Goal: Information Seeking & Learning: Learn about a topic

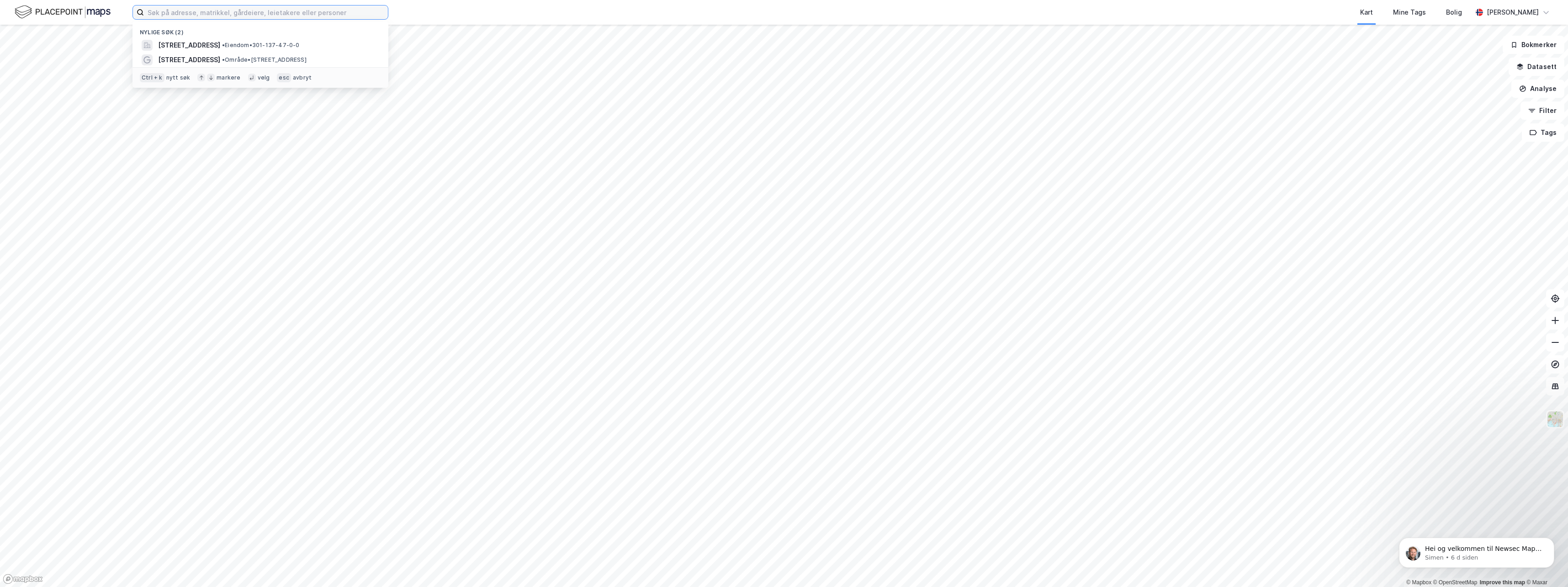
click at [205, 13] on input at bounding box center [265, 12] width 244 height 14
paste input "[STREET_ADDRESS]"
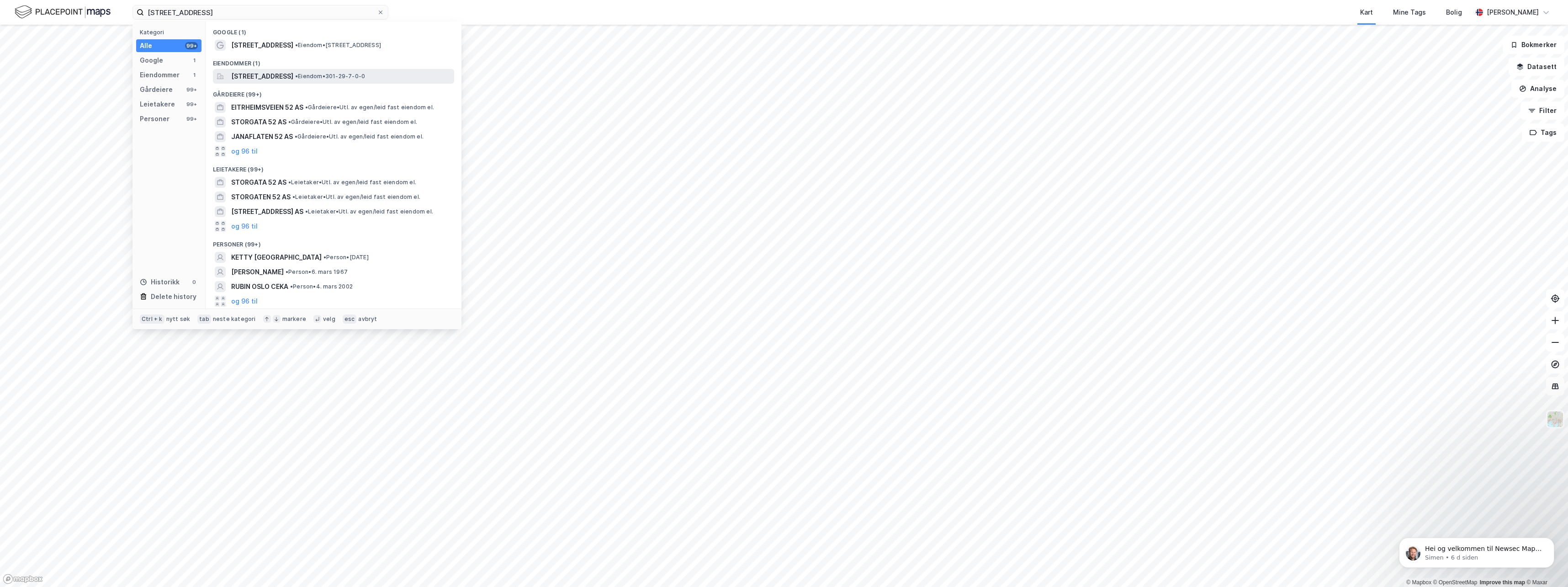
click at [241, 76] on span "[STREET_ADDRESS]" at bounding box center [262, 76] width 62 height 11
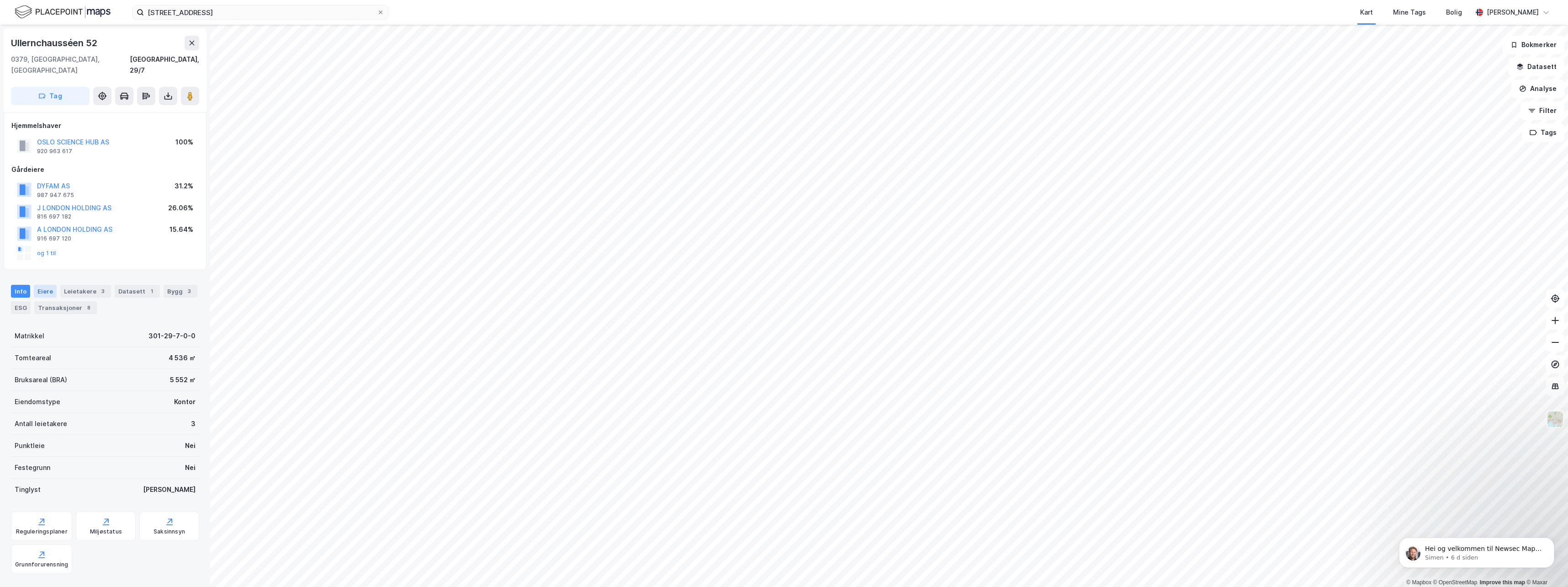
click at [46, 285] on div "Eiere" at bounding box center [46, 291] width 23 height 13
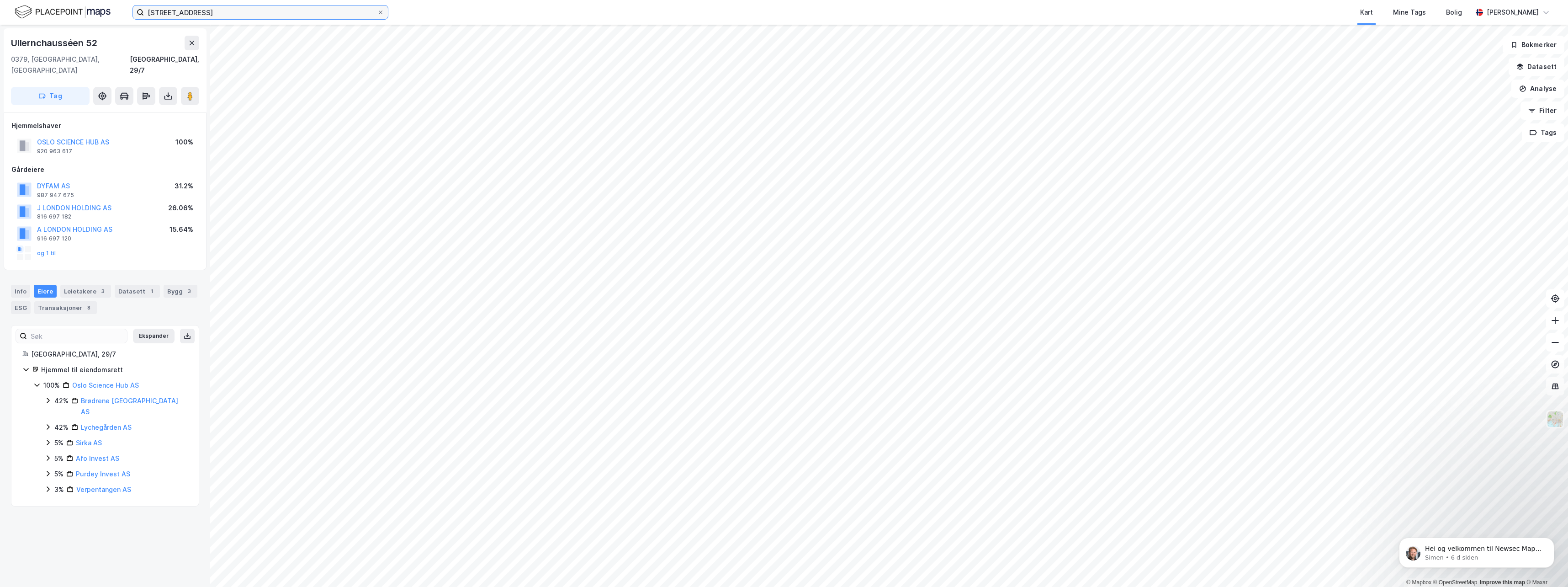
click at [247, 10] on input "[STREET_ADDRESS]" at bounding box center [260, 12] width 233 height 14
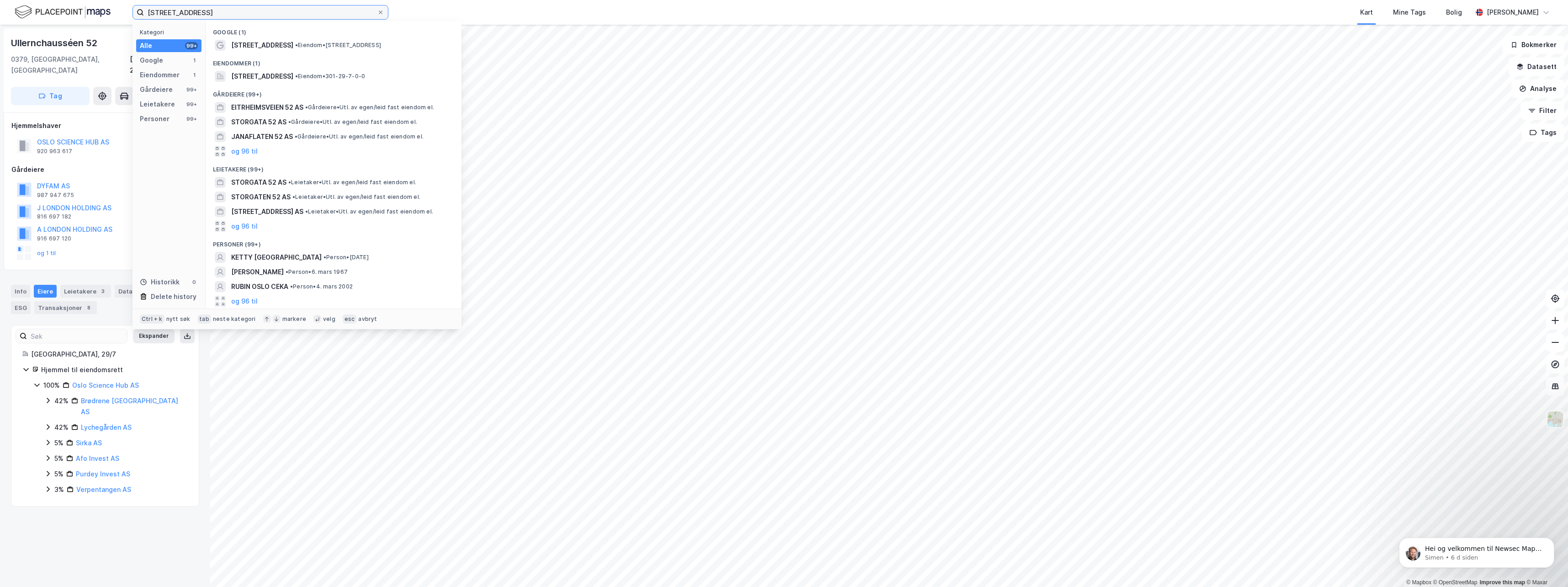
drag, startPoint x: 265, startPoint y: 13, endPoint x: -2, endPoint y: -33, distance: 270.9
click at [0, 0] on html "[STREET_ADDRESS] Kategori Alle 99+ Google 1 Eiendommer 1 Gårdeiere 99+ Leietake…" at bounding box center [784, 294] width 1568 height 587
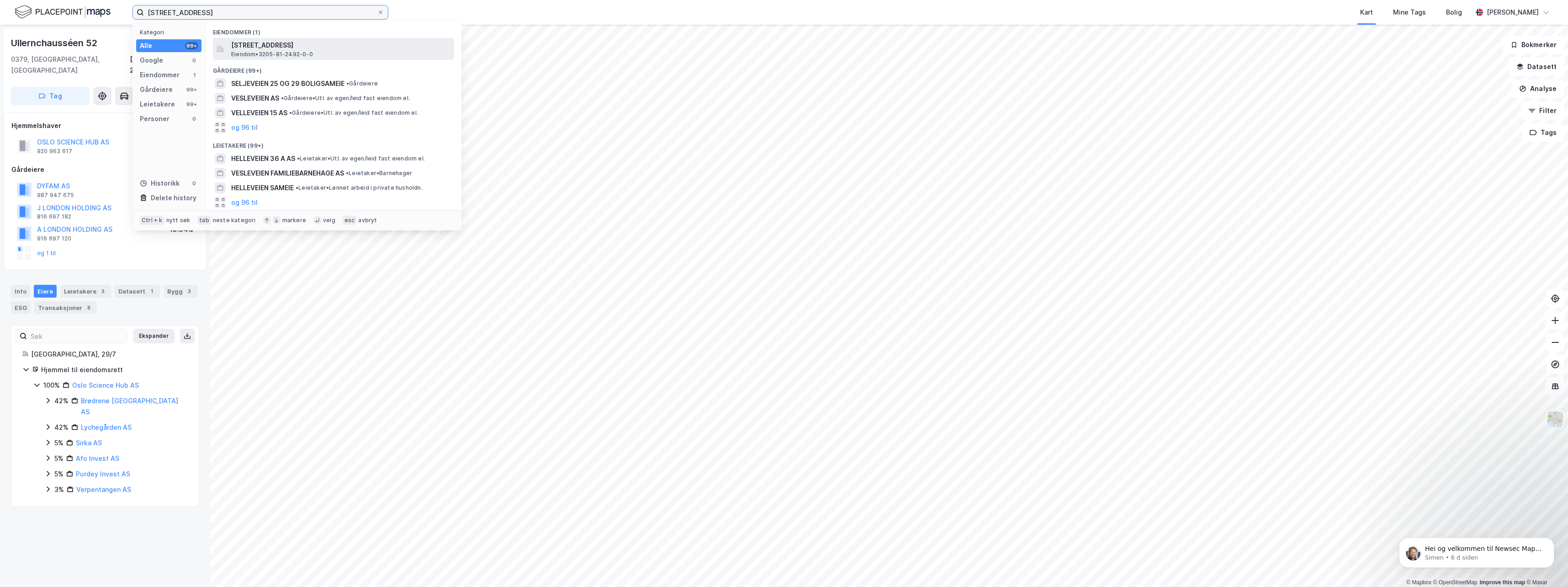
type input "[STREET_ADDRESS]"
click at [309, 49] on span "[STREET_ADDRESS]" at bounding box center [341, 45] width 219 height 11
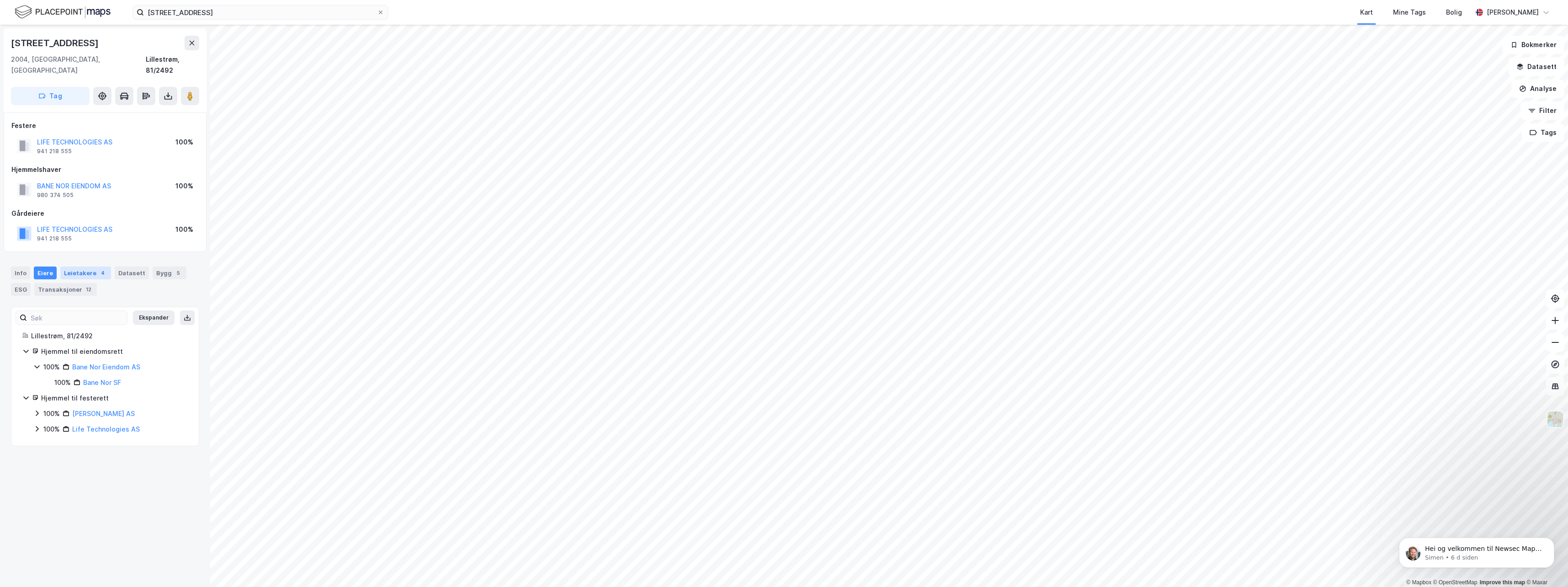
click at [87, 267] on div "Leietakere 4" at bounding box center [85, 273] width 51 height 13
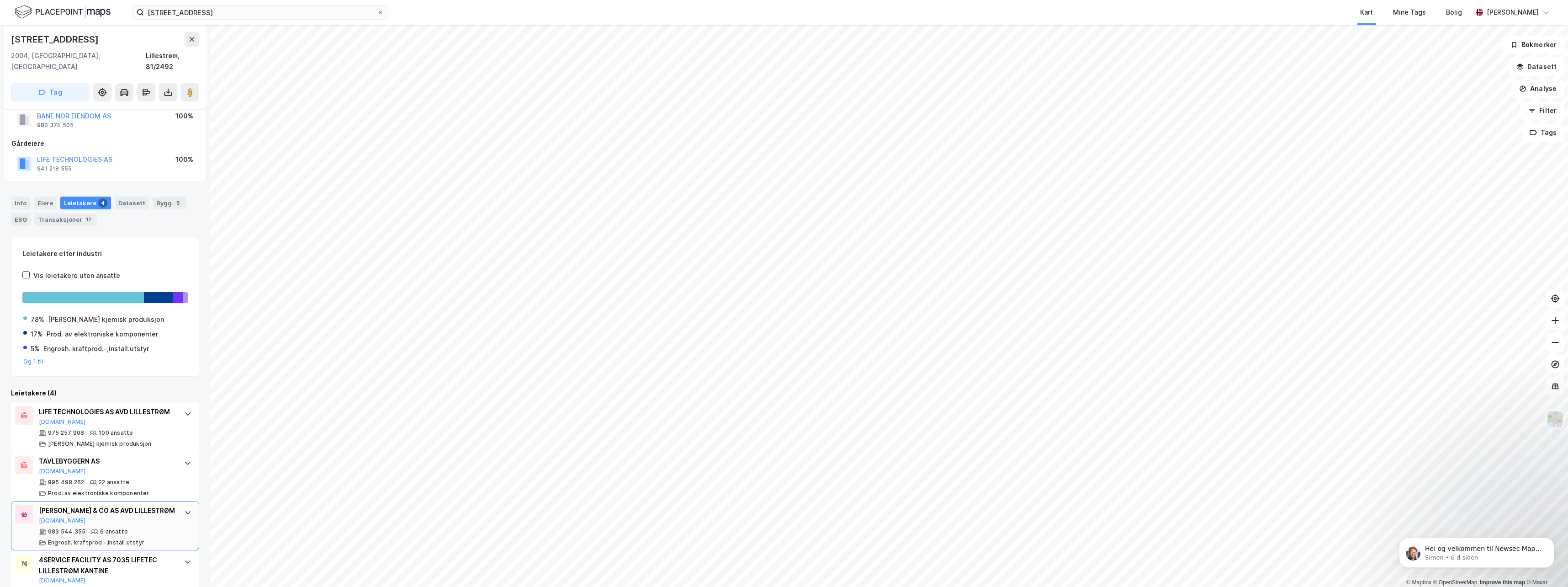
scroll to position [24, 0]
